Goal: Task Accomplishment & Management: Manage account settings

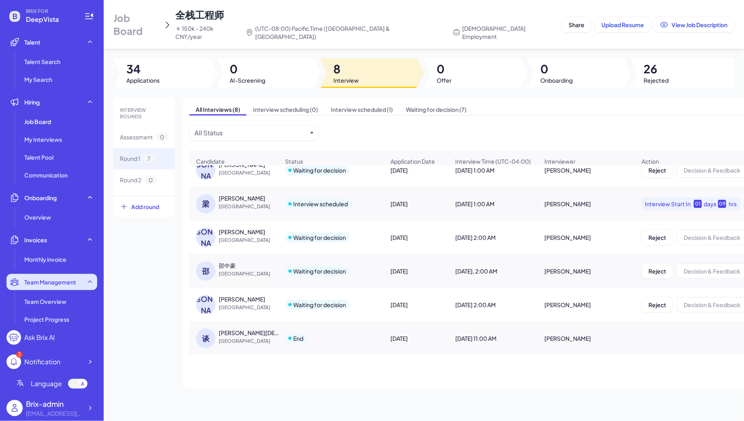
scroll to position [137, 0]
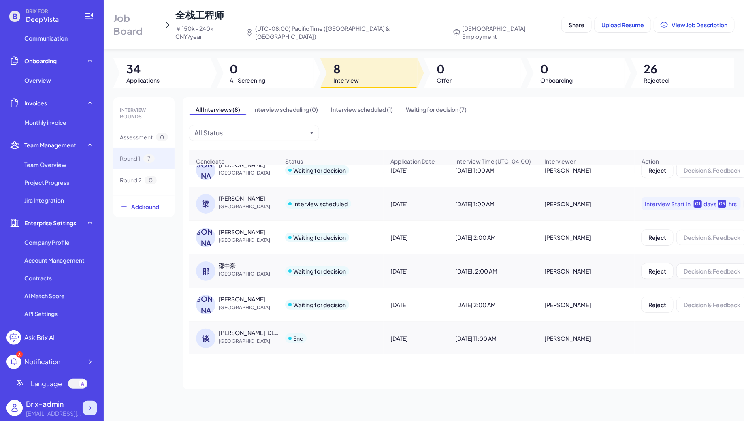
click at [94, 405] on icon at bounding box center [90, 408] width 8 height 8
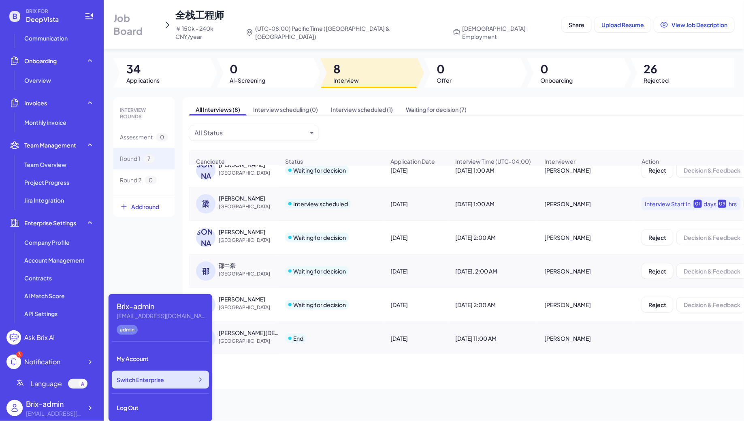
click at [153, 385] on div "Switch Enterprise" at bounding box center [160, 380] width 97 height 18
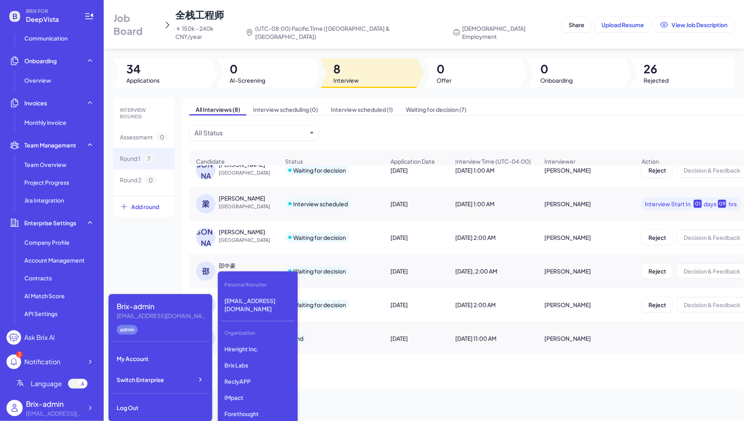
scroll to position [2055, 0]
click at [248, 377] on p "GMI" at bounding box center [257, 382] width 73 height 15
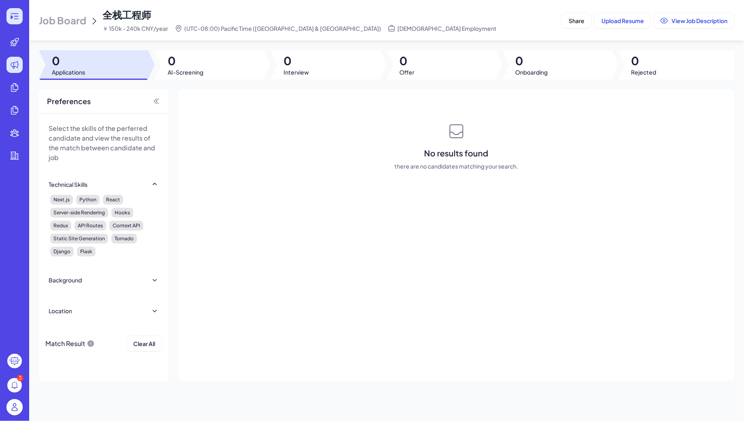
click at [11, 14] on icon at bounding box center [15, 16] width 10 height 10
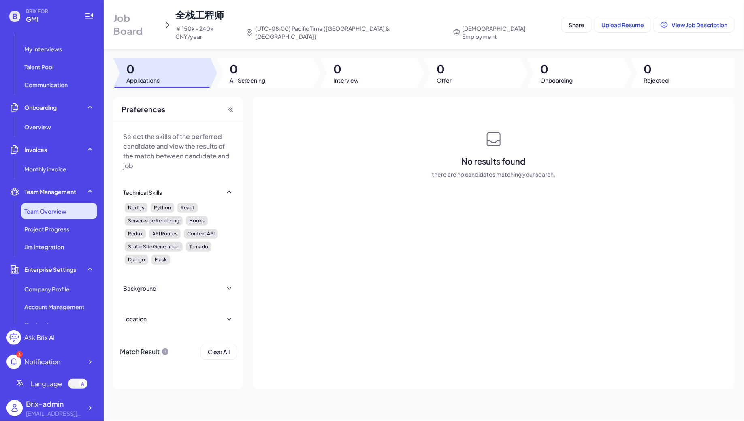
scroll to position [137, 0]
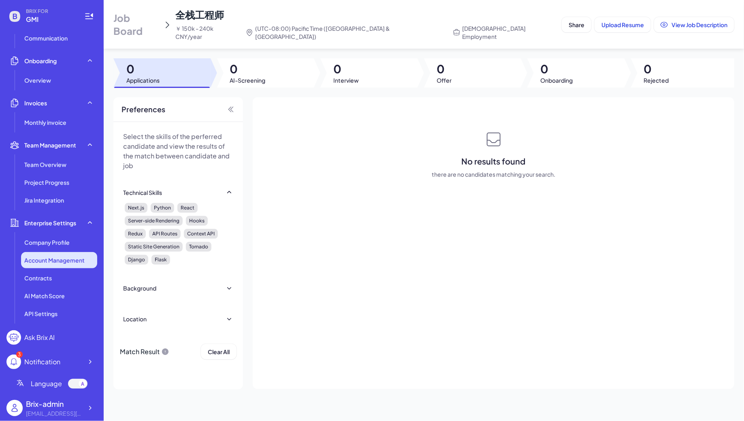
click at [79, 261] on span "Account Management" at bounding box center [54, 260] width 60 height 8
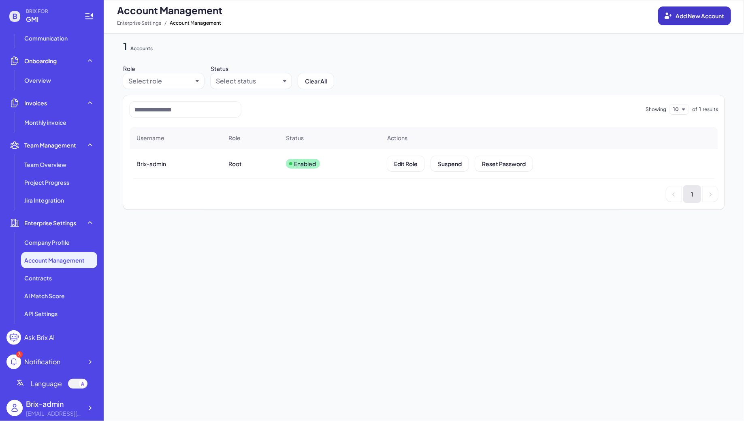
click at [714, 13] on span "Add New Account" at bounding box center [699, 15] width 49 height 7
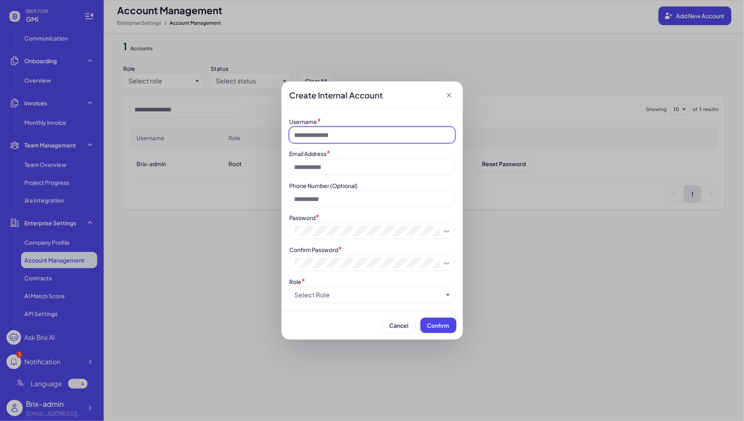
click at [325, 134] on input at bounding box center [372, 134] width 165 height 15
type input "*****"
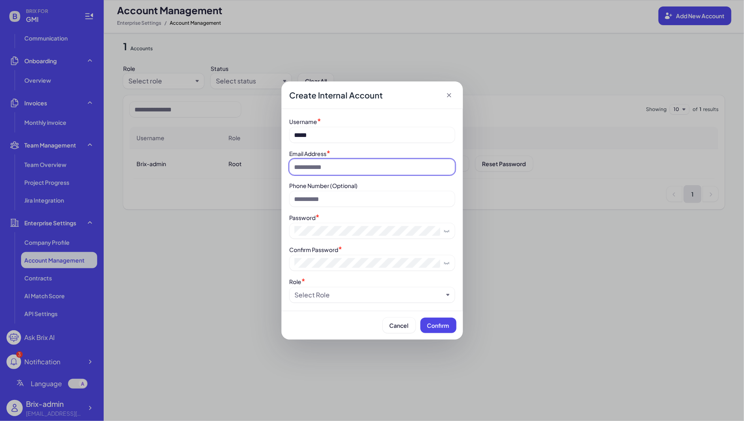
click at [359, 168] on input at bounding box center [372, 166] width 165 height 15
type input "**********"
click at [368, 297] on div "Select Role" at bounding box center [369, 295] width 148 height 10
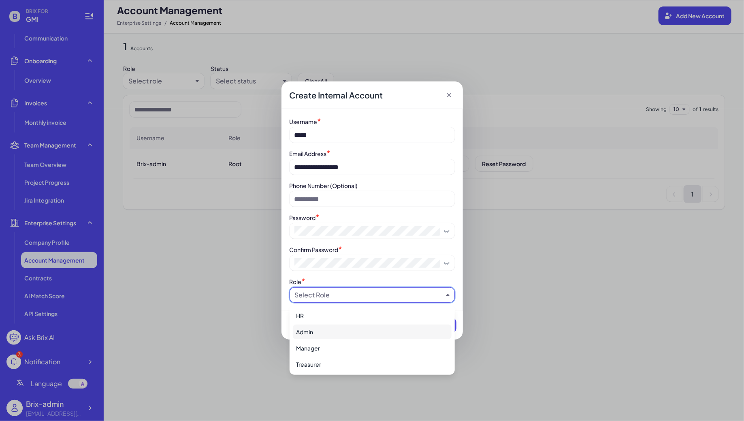
click at [357, 326] on div "Admin" at bounding box center [372, 331] width 159 height 15
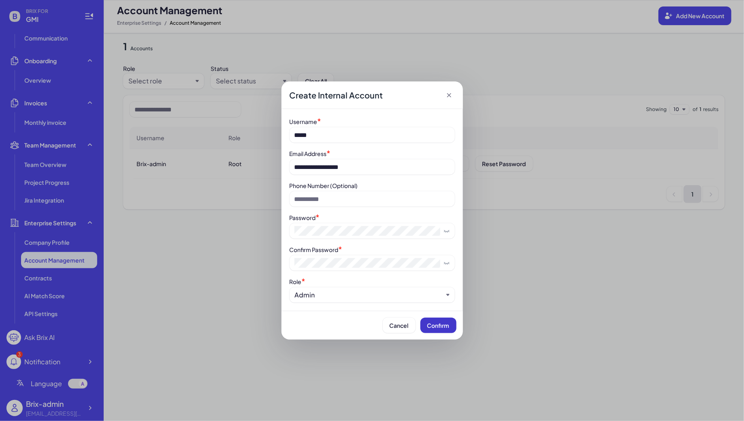
click at [428, 319] on button "Confirm" at bounding box center [438, 324] width 36 height 15
